Goal: Task Accomplishment & Management: Use online tool/utility

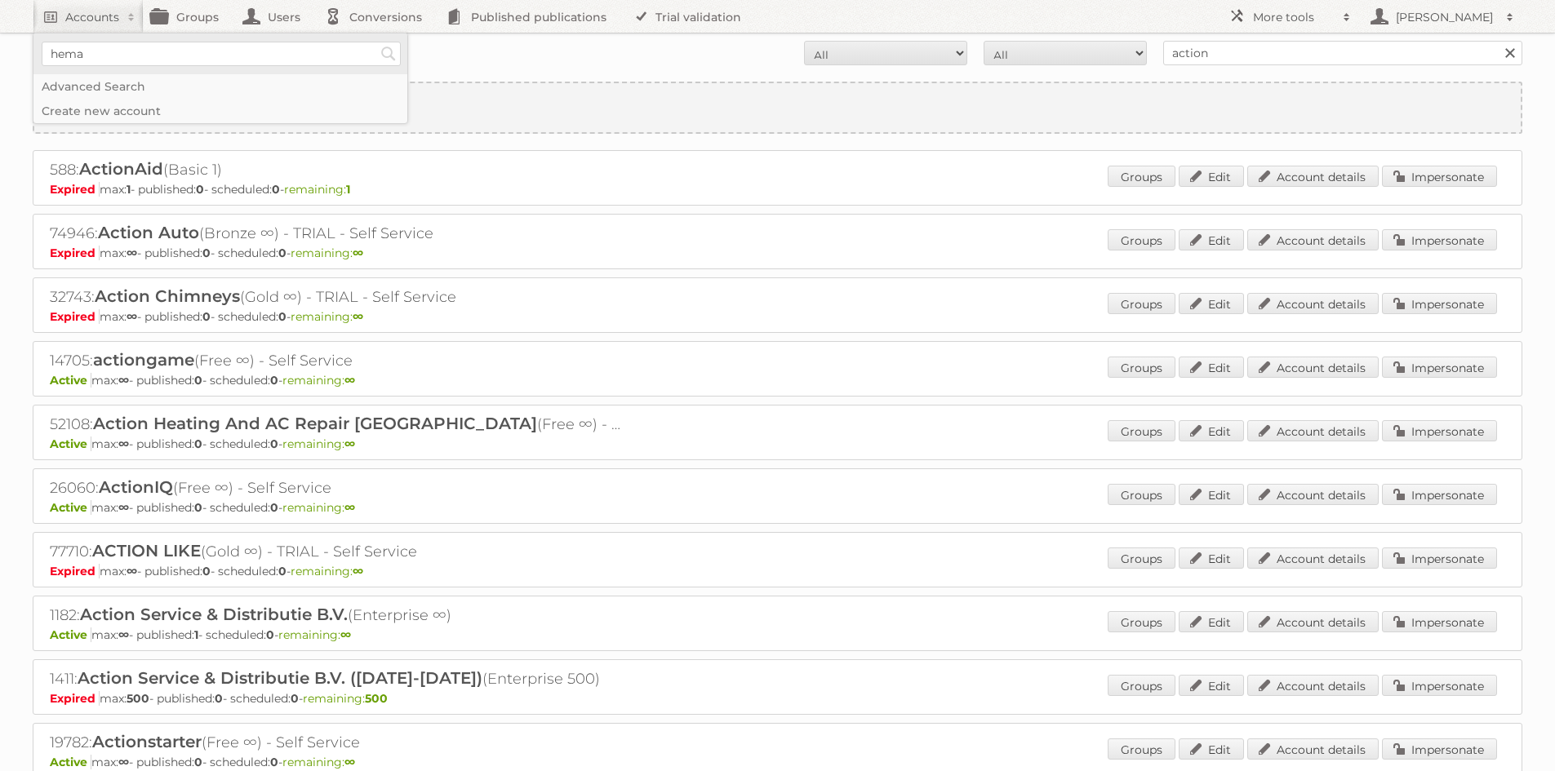
type input"] "hema"
click at [376, 42] on input "Search" at bounding box center [388, 54] width 24 height 24
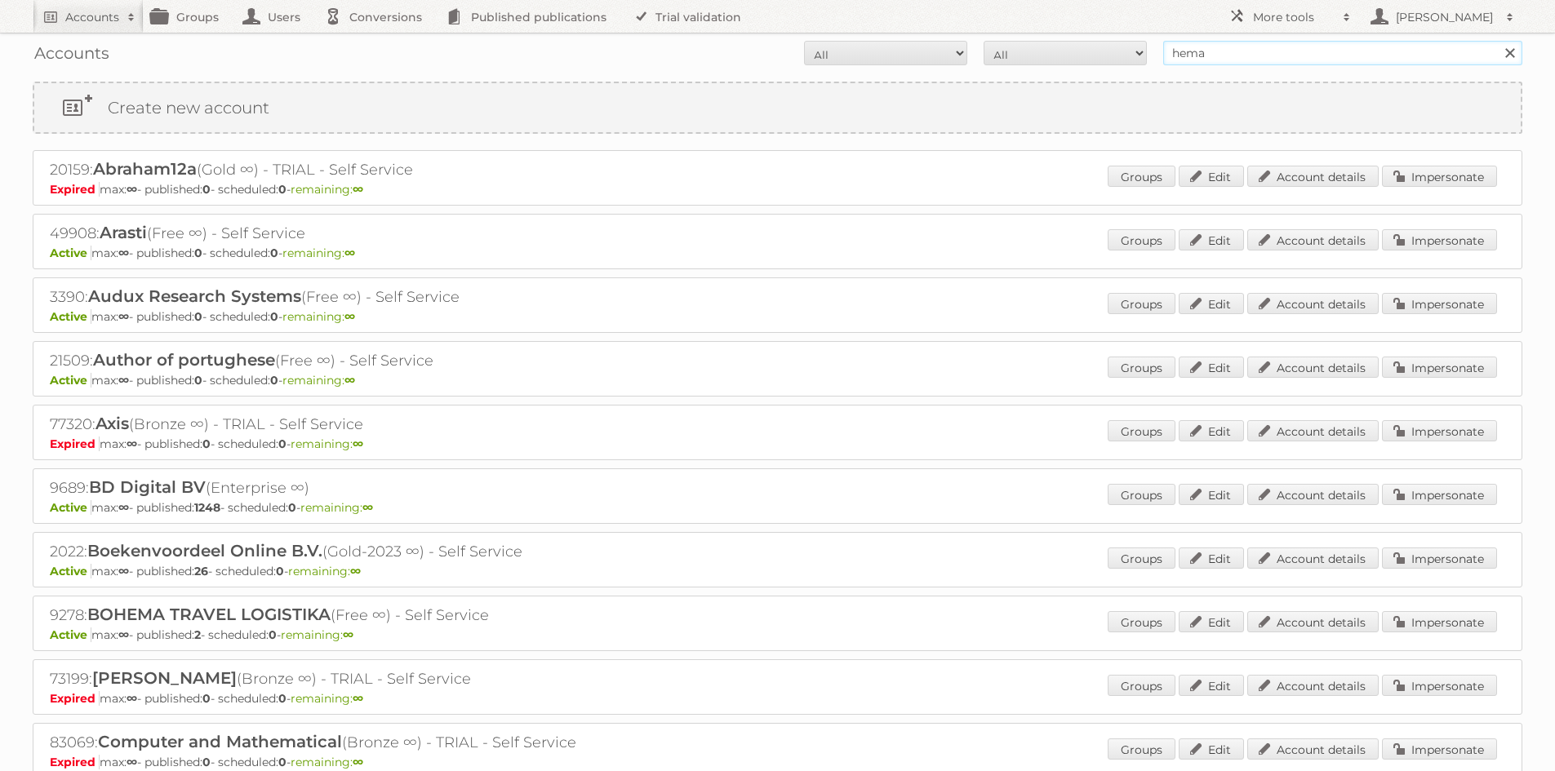
click at [1218, 55] on input "hema" at bounding box center [1342, 53] width 359 height 24
click at [1497, 41] on input "Search" at bounding box center [1509, 53] width 24 height 24
click at [1218, 55] on input "hema" at bounding box center [1342, 53] width 359 height 24
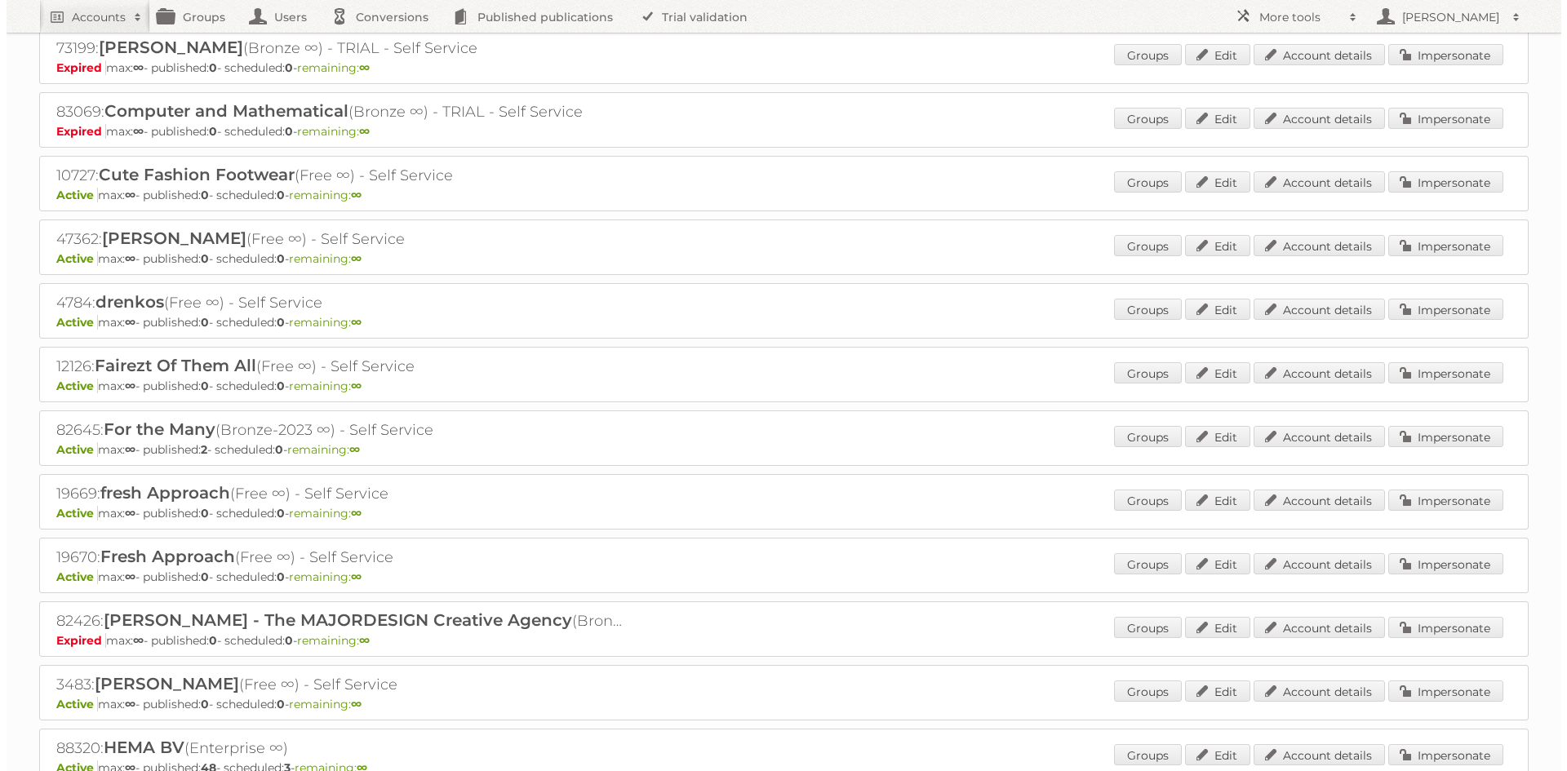
scroll to position [674, 0]
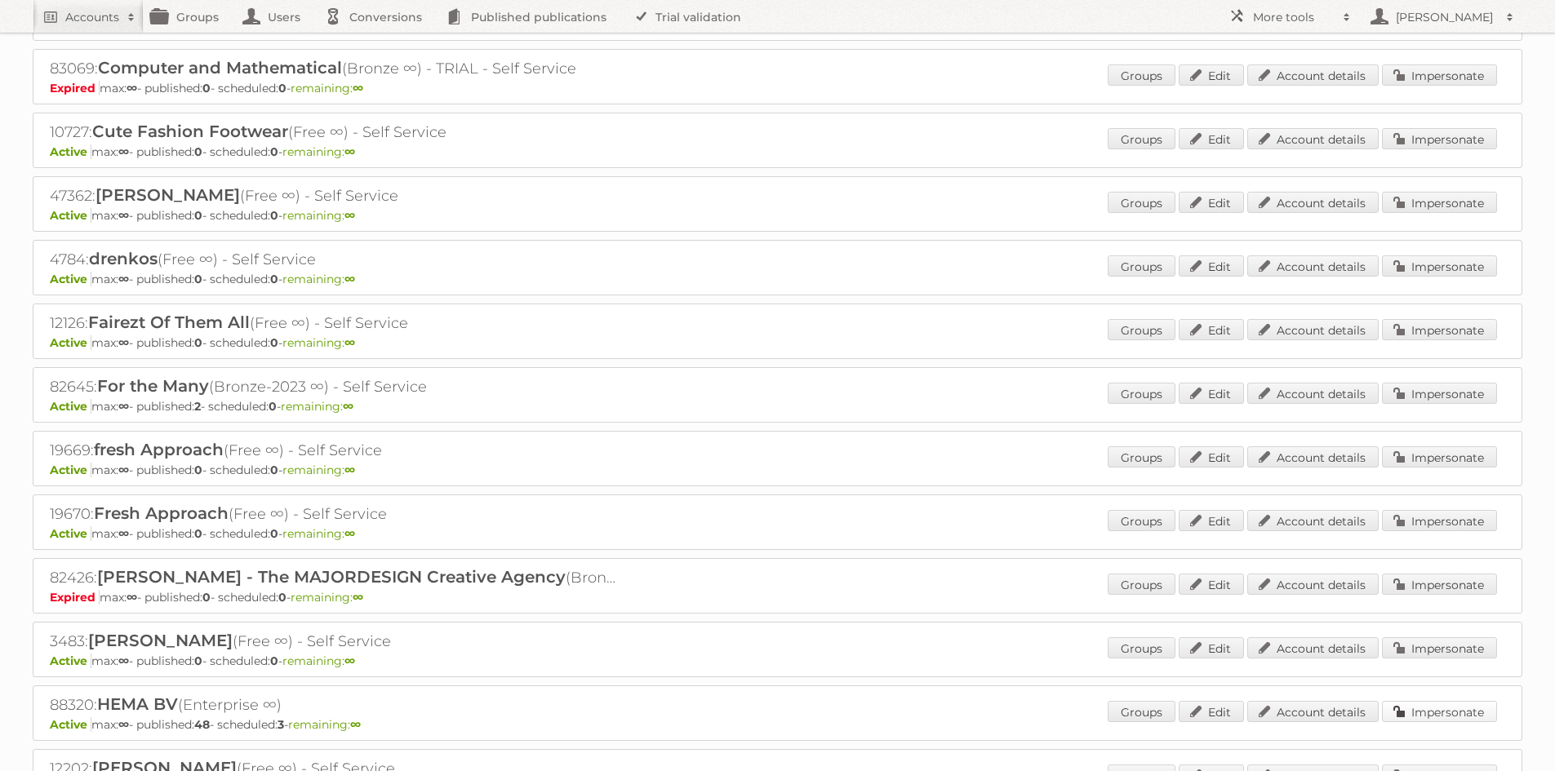
click at [1423, 714] on link "Impersonate" at bounding box center [1439, 711] width 115 height 21
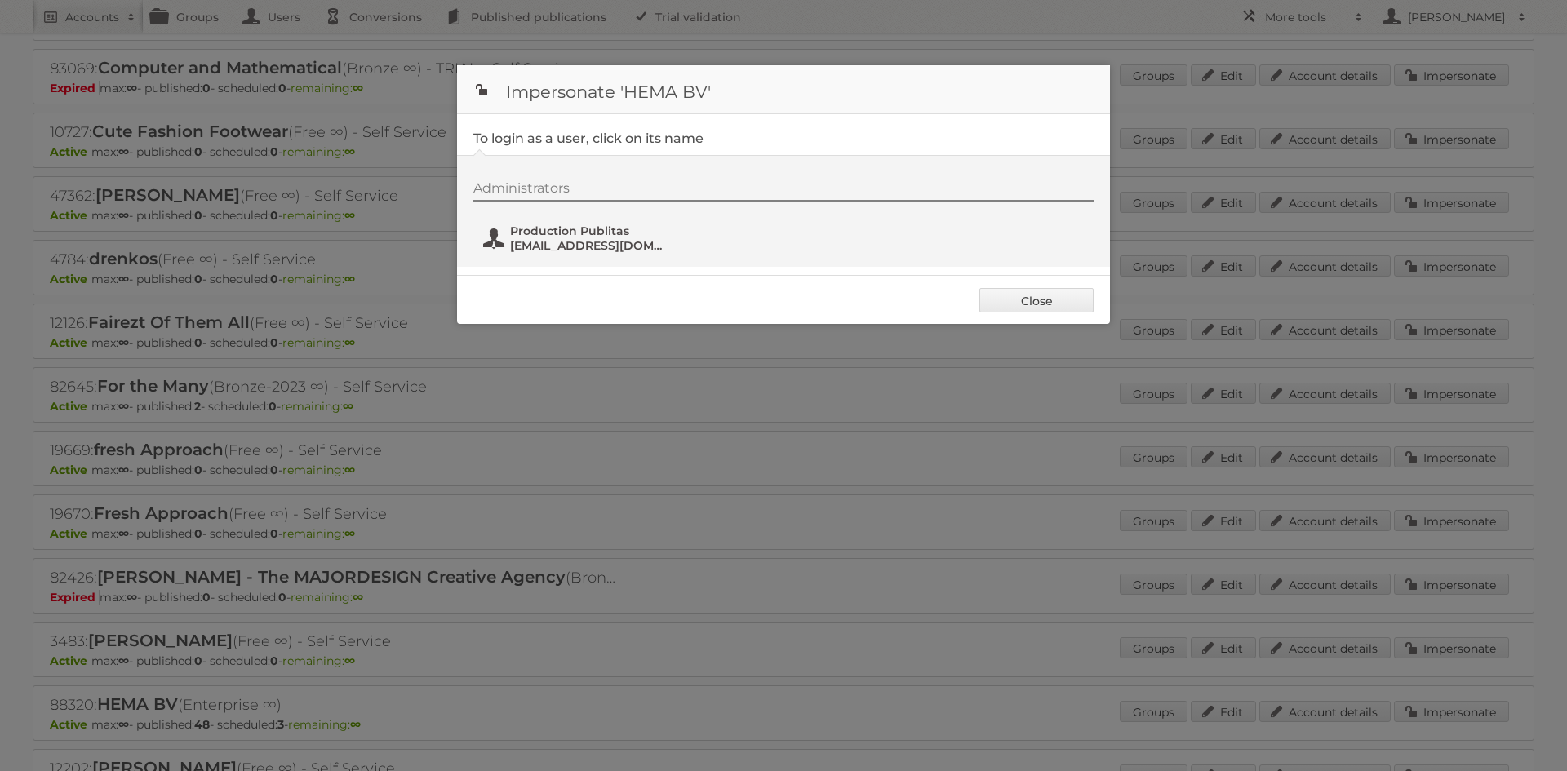
click at [615, 237] on span "Production Publitas" at bounding box center [589, 231] width 158 height 15
